Goal: Task Accomplishment & Management: Complete application form

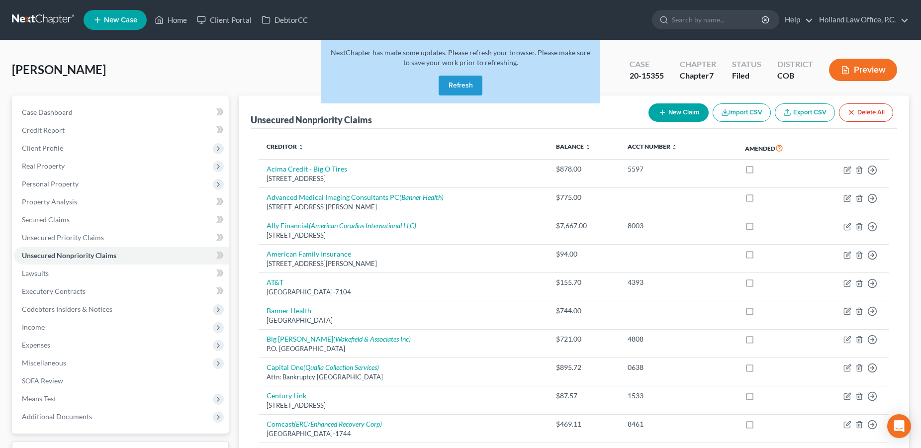
click at [461, 88] on button "Refresh" at bounding box center [461, 86] width 44 height 20
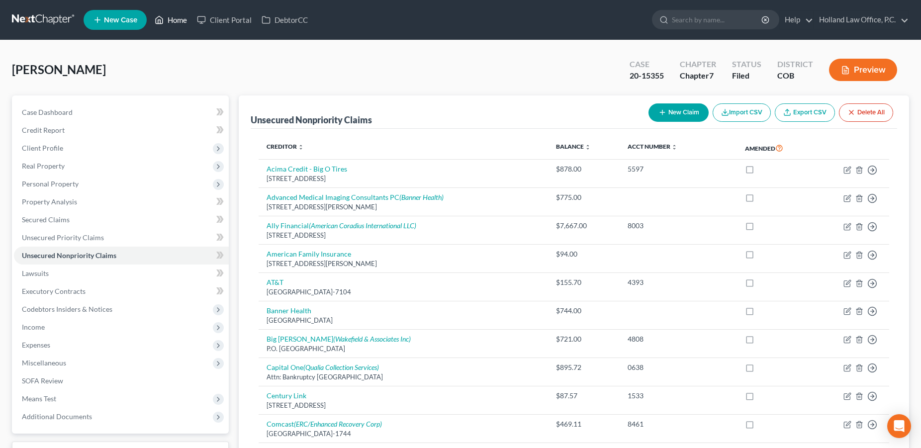
click at [178, 17] on link "Home" at bounding box center [171, 20] width 42 height 18
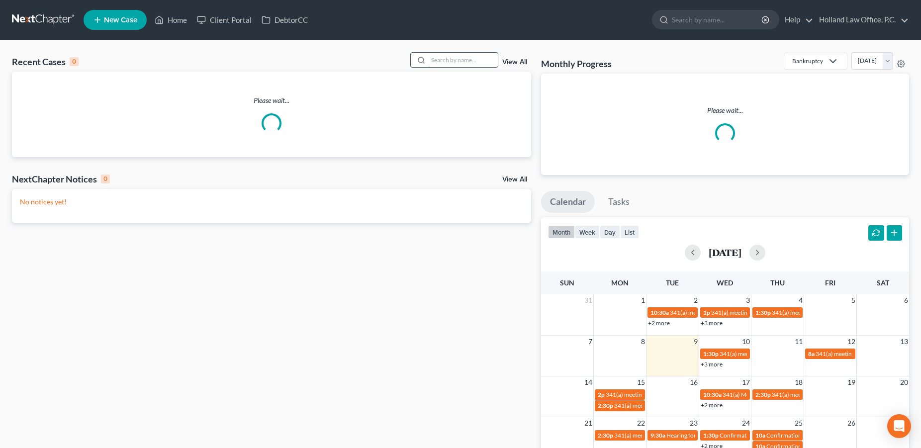
click at [452, 62] on input "search" at bounding box center [463, 60] width 70 height 14
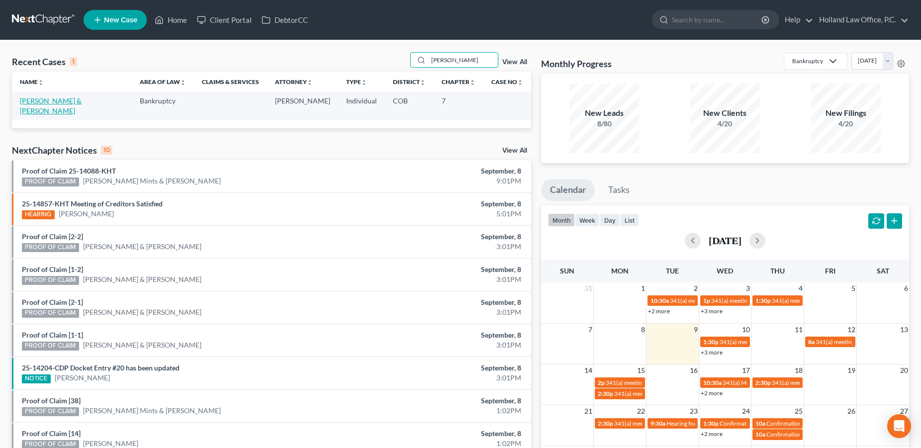
type input "Hoefer"
click at [58, 105] on link "Hoefer, Shane & Susan" at bounding box center [51, 105] width 62 height 18
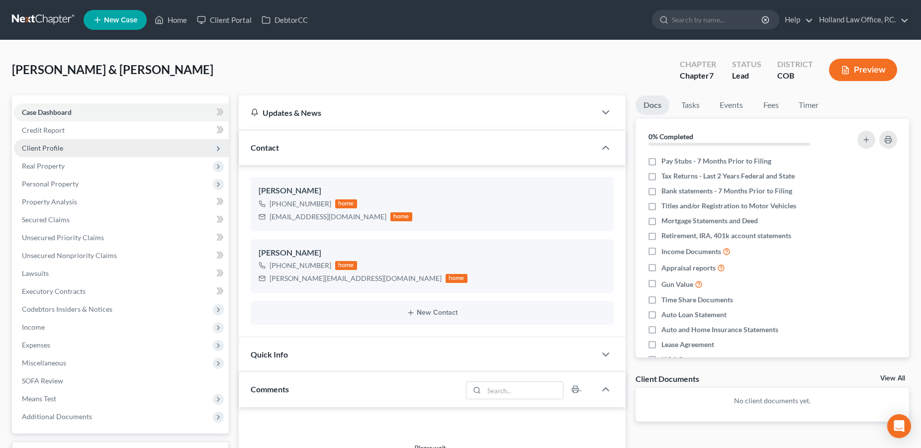
click at [34, 153] on span "Client Profile" at bounding box center [121, 148] width 215 height 18
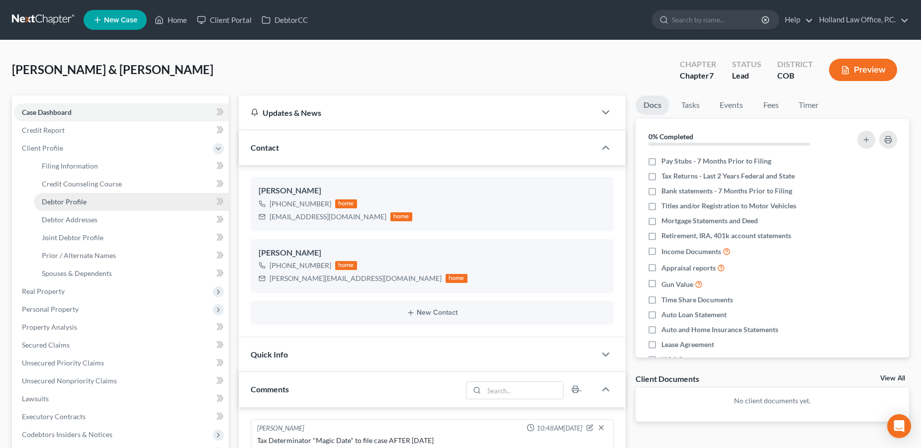
click at [54, 193] on link "Debtor Profile" at bounding box center [131, 202] width 195 height 18
select select "1"
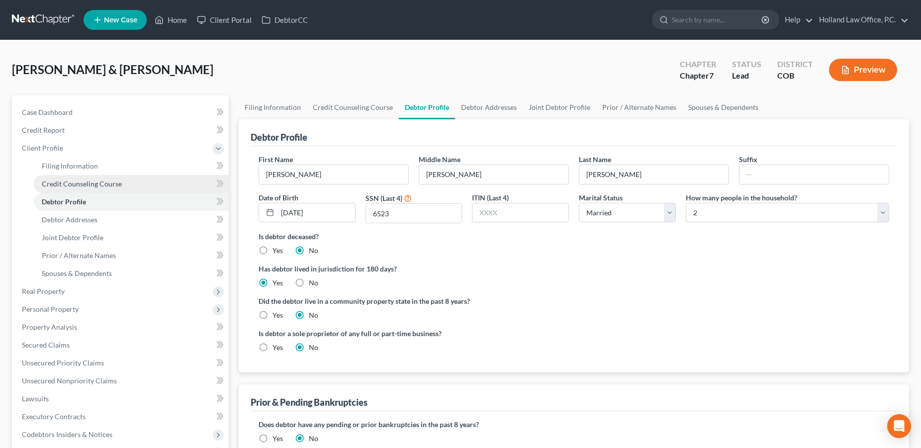
click at [56, 186] on span "Credit Counseling Course" at bounding box center [82, 184] width 80 height 8
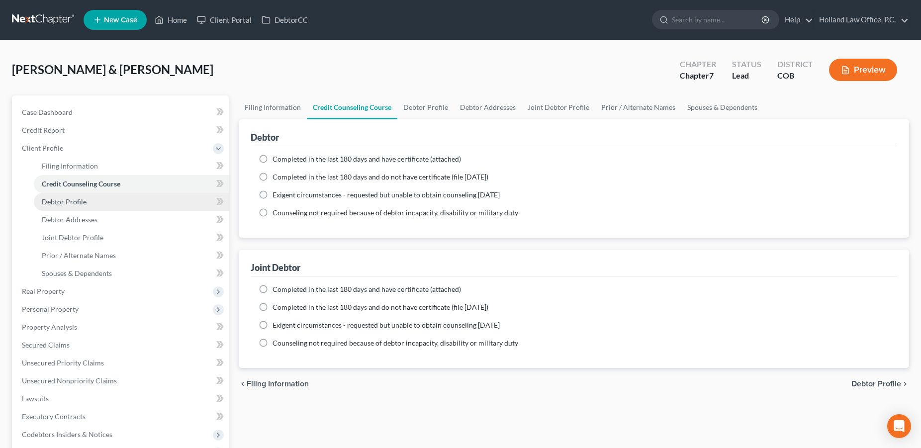
click at [65, 204] on span "Debtor Profile" at bounding box center [64, 201] width 45 height 8
select select "1"
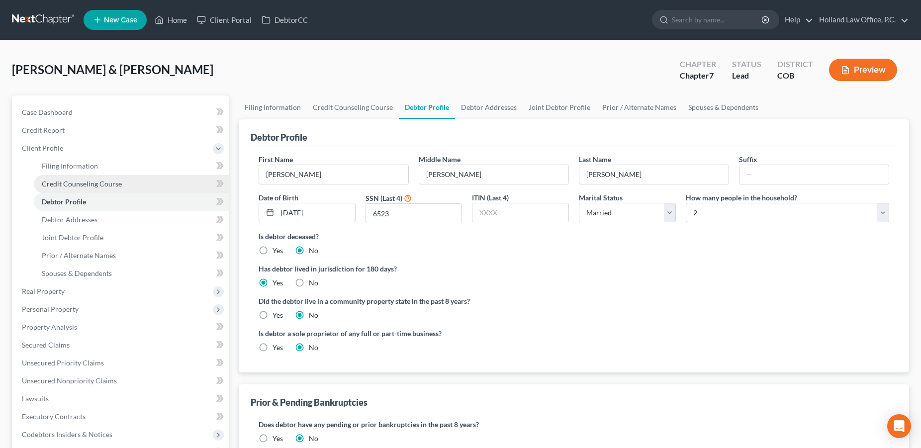
click at [106, 183] on span "Credit Counseling Course" at bounding box center [82, 184] width 80 height 8
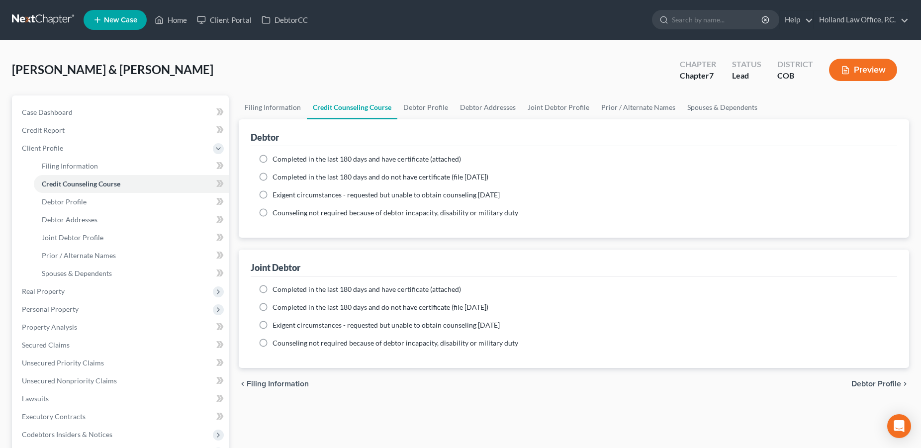
click at [273, 159] on label "Completed in the last 180 days and have certificate (attached)" at bounding box center [367, 159] width 189 height 10
click at [277, 159] on input "Completed in the last 180 days and have certificate (attached)" at bounding box center [280, 157] width 6 height 6
radio input "true"
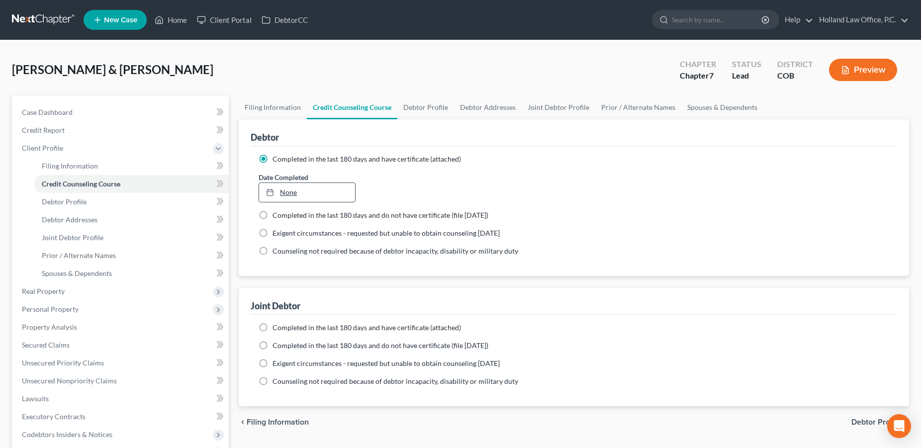
click at [288, 196] on link "None" at bounding box center [307, 192] width 96 height 19
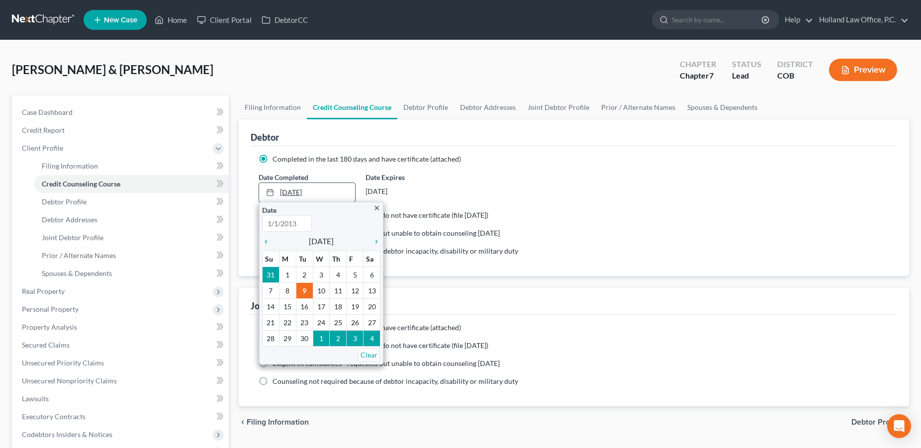
type input "9/9/2025"
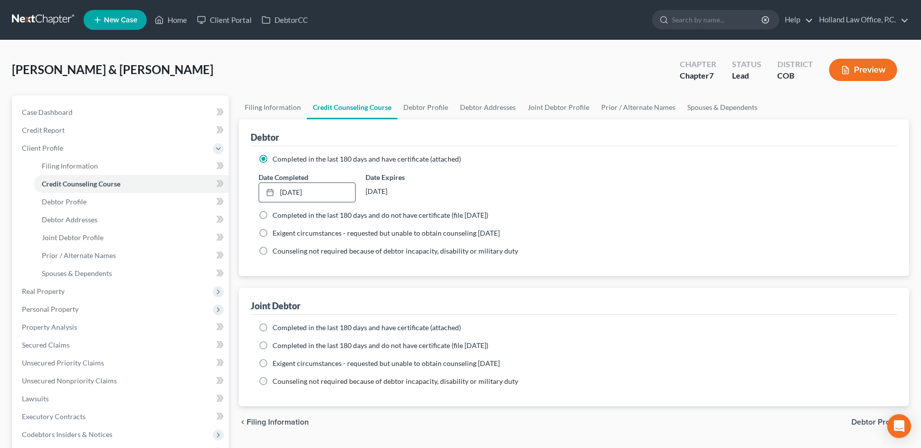
click at [273, 329] on label "Completed in the last 180 days and have certificate (attached)" at bounding box center [367, 328] width 189 height 10
click at [277, 329] on input "Completed in the last 180 days and have certificate (attached)" at bounding box center [280, 326] width 6 height 6
radio input "true"
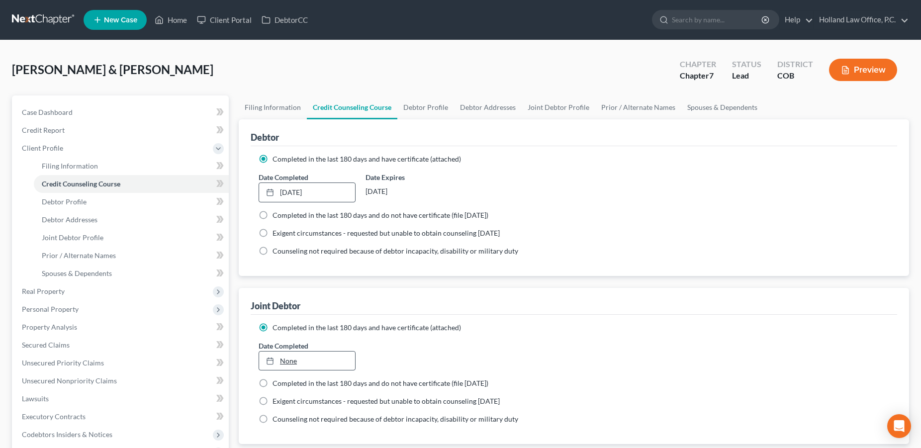
click at [313, 355] on link "None" at bounding box center [307, 361] width 96 height 19
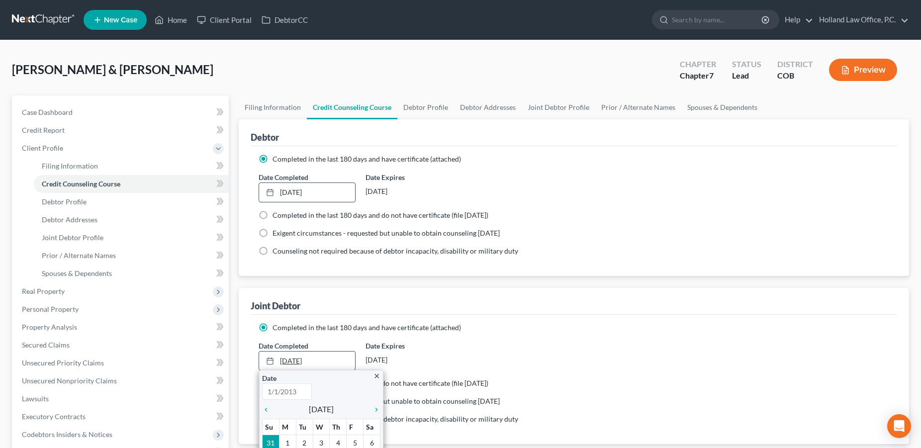
type input "9/9/2025"
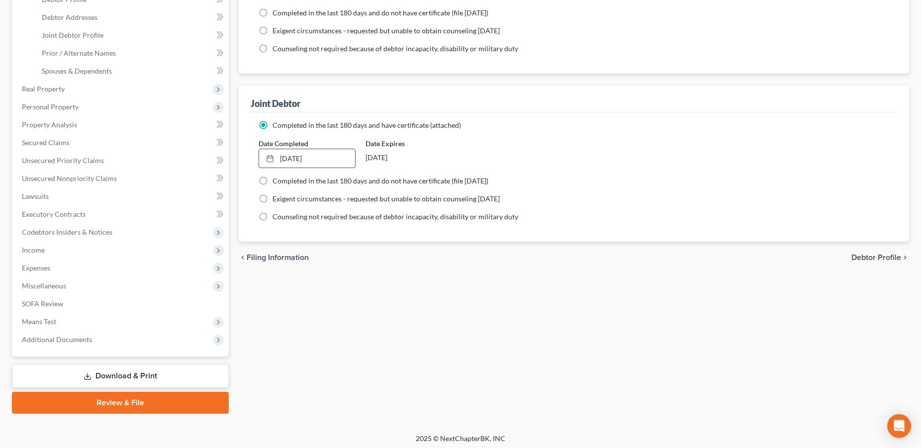
scroll to position [205, 0]
